Goal: Transaction & Acquisition: Subscribe to service/newsletter

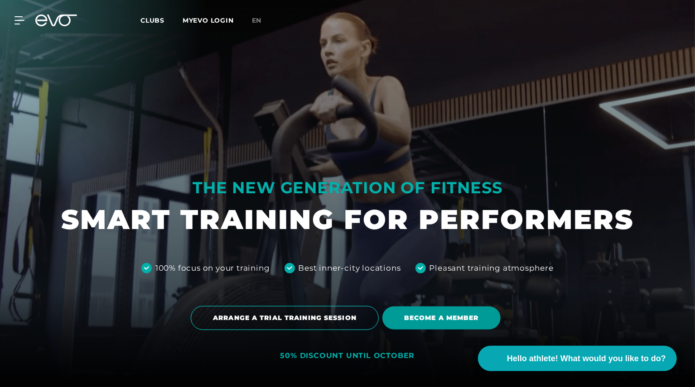
click at [464, 322] on font "BECOME A MEMBER" at bounding box center [441, 318] width 75 height 8
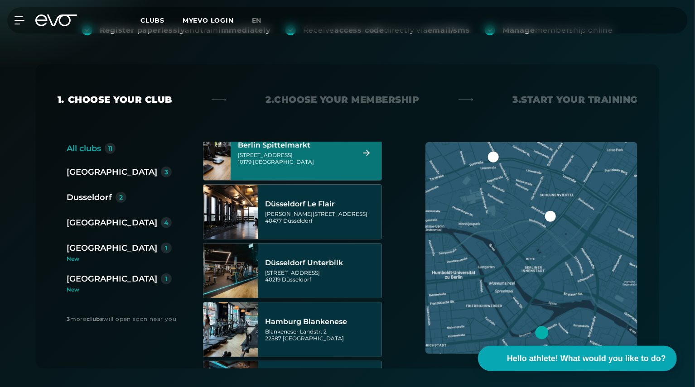
scroll to position [136, 0]
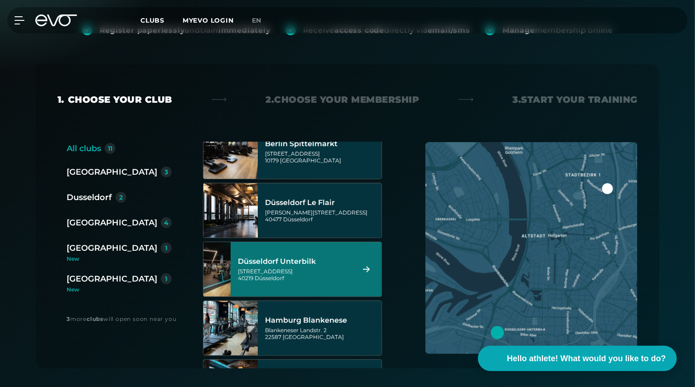
click at [303, 268] on div "[STREET_ADDRESS]" at bounding box center [295, 275] width 114 height 14
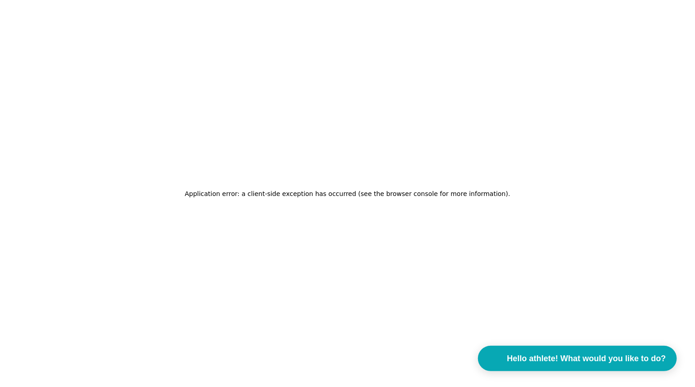
scroll to position [0, 0]
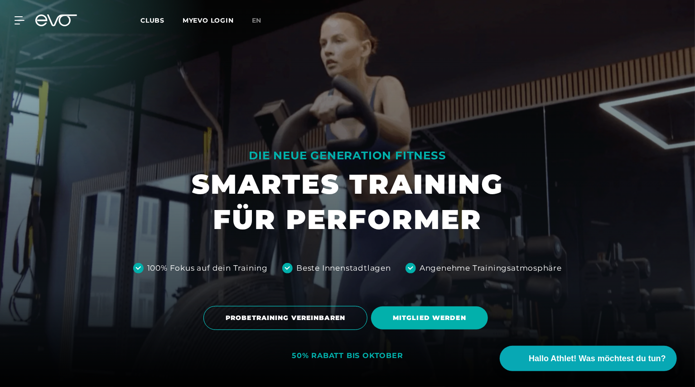
drag, startPoint x: 449, startPoint y: 176, endPoint x: 459, endPoint y: 234, distance: 59.2
click at [449, 176] on h1 "SMARTES TRAINING FÜR PERFORMER" at bounding box center [348, 202] width 312 height 71
click at [408, 316] on span "MITGLIED WERDEN" at bounding box center [429, 318] width 73 height 10
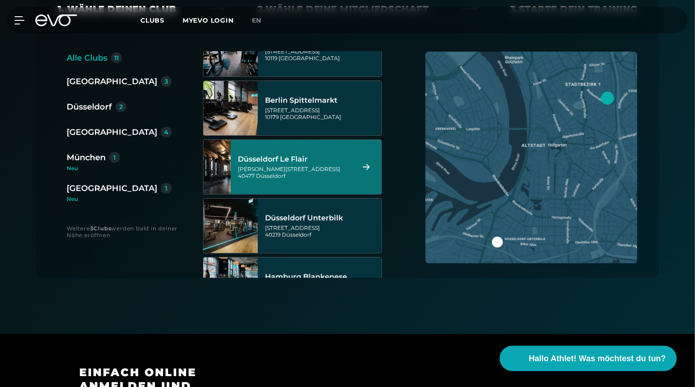
scroll to position [91, 0]
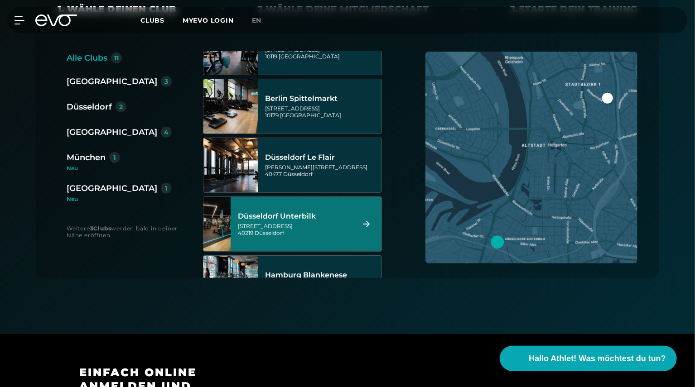
click at [311, 223] on div "[STREET_ADDRESS]" at bounding box center [295, 230] width 114 height 14
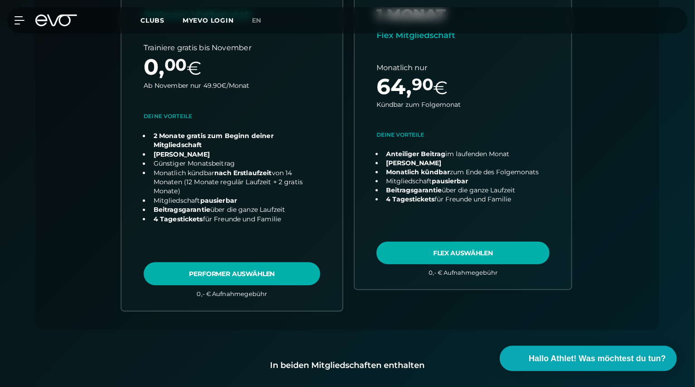
scroll to position [336, 0]
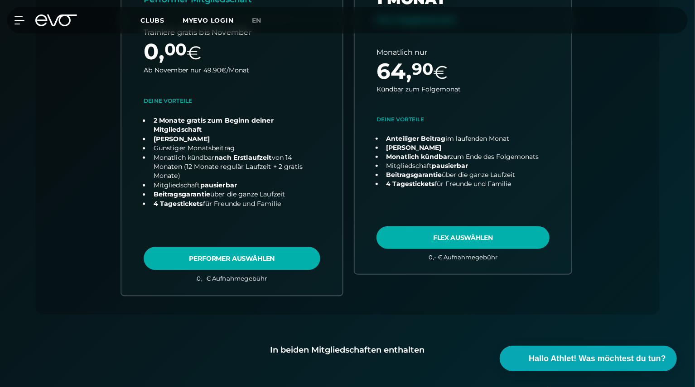
click at [259, 257] on link "choose plan" at bounding box center [231, 117] width 221 height 356
